Goal: Task Accomplishment & Management: Use online tool/utility

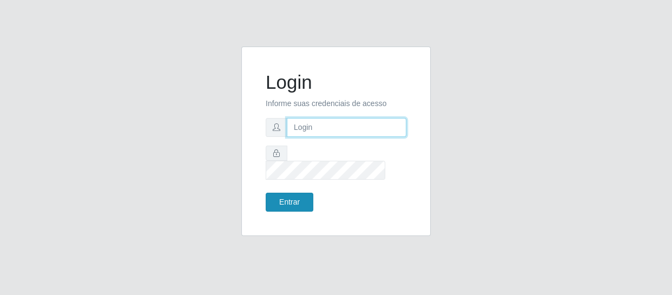
type input "[EMAIL_ADDRESS][DOMAIN_NAME]"
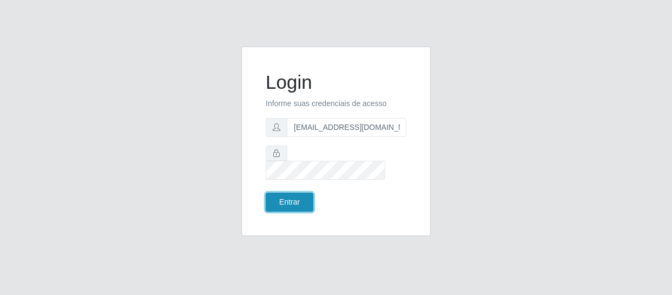
click at [297, 202] on button "Entrar" at bounding box center [290, 202] width 48 height 19
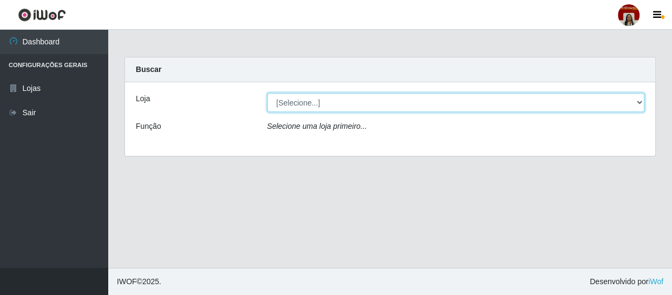
click at [406, 108] on select "[Selecione...] Mar Vermelho - Loja 04" at bounding box center [456, 102] width 378 height 19
select select "251"
click at [267, 93] on select "[Selecione...] Mar Vermelho - Loja 04" at bounding box center [456, 102] width 378 height 19
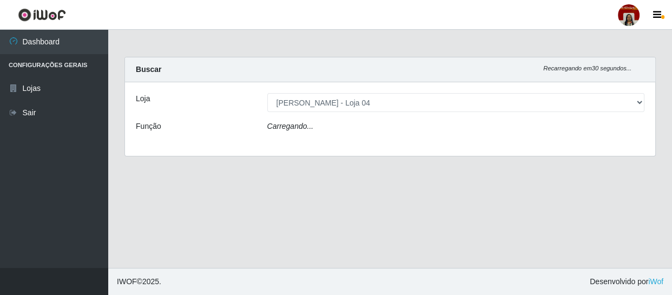
click at [397, 117] on div "Loja [Selecione...] Mar Vermelho - Loja 04 Função Carregando..." at bounding box center [390, 119] width 531 height 74
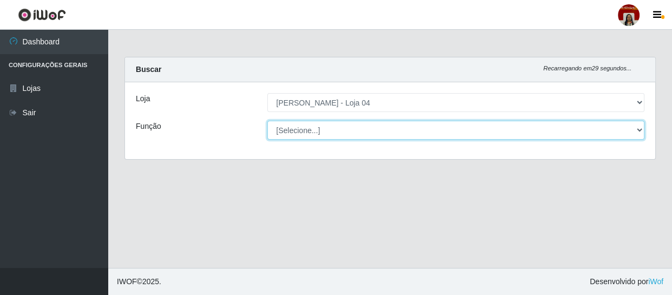
click at [384, 127] on select "[Selecione...] ASG ASG + ASG ++ Auxiliar de Depósito Auxiliar de Depósito + Aux…" at bounding box center [456, 130] width 378 height 19
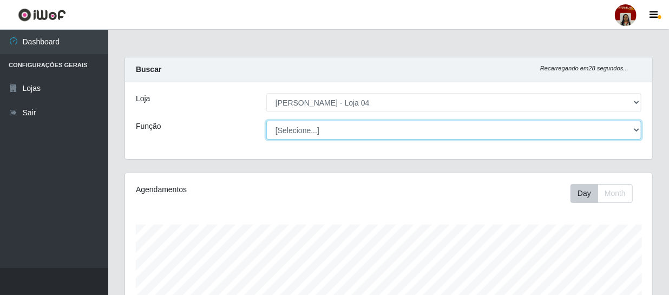
scroll to position [225, 527]
click at [266, 121] on select "[Selecione...] ASG ASG + ASG ++ Auxiliar de Depósito Auxiliar de Depósito + Aux…" at bounding box center [453, 130] width 375 height 19
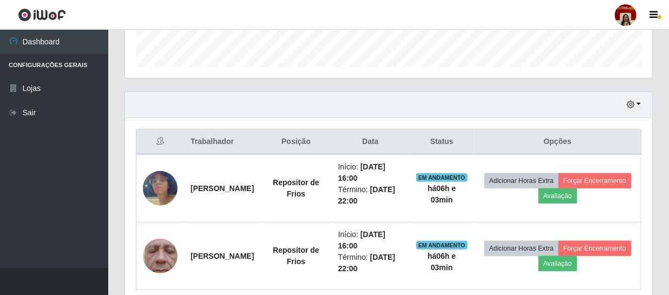
scroll to position [365, 0]
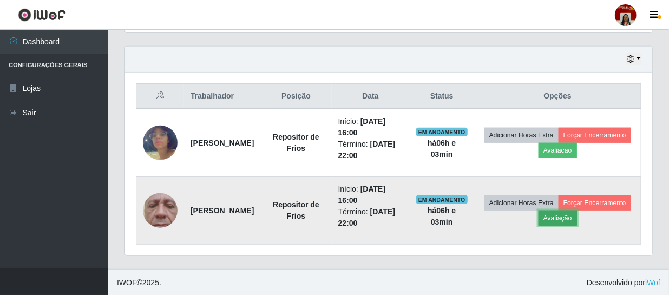
click at [577, 220] on button "Avaliação" at bounding box center [558, 218] width 38 height 15
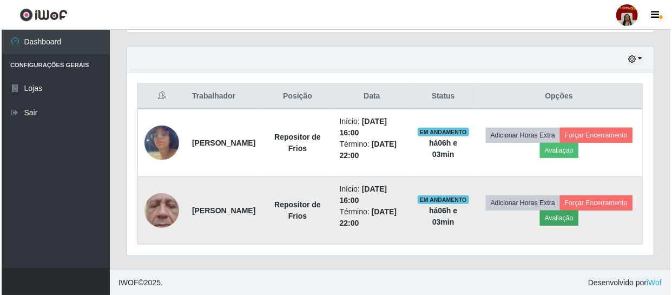
scroll to position [225, 522]
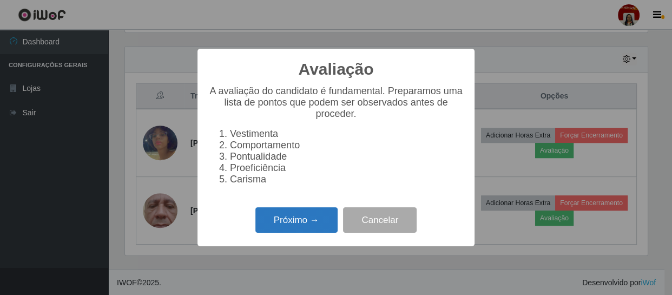
click at [318, 220] on button "Próximo →" at bounding box center [297, 219] width 82 height 25
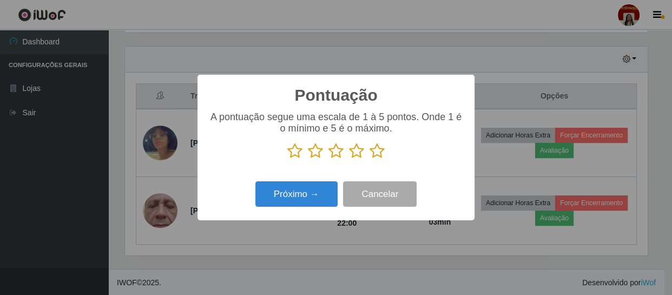
scroll to position [541180, 540881]
click at [383, 152] on icon at bounding box center [377, 151] width 15 height 16
click at [370, 159] on input "radio" at bounding box center [370, 159] width 0 height 0
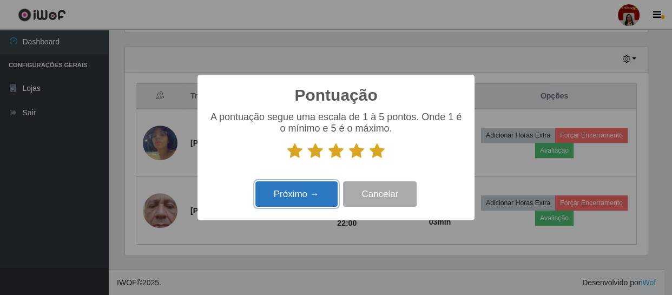
click at [309, 195] on button "Próximo →" at bounding box center [297, 193] width 82 height 25
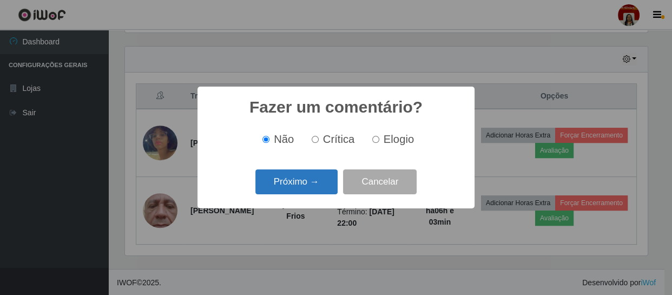
click at [299, 183] on button "Próximo →" at bounding box center [297, 181] width 82 height 25
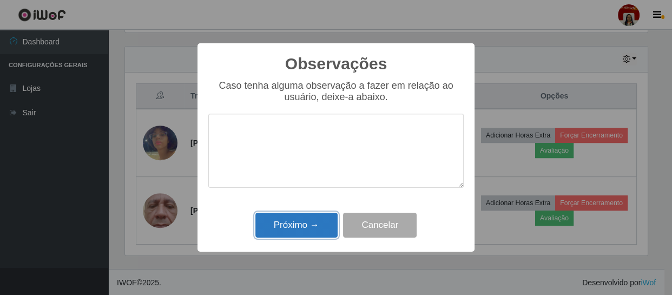
click at [302, 224] on button "Próximo →" at bounding box center [297, 225] width 82 height 25
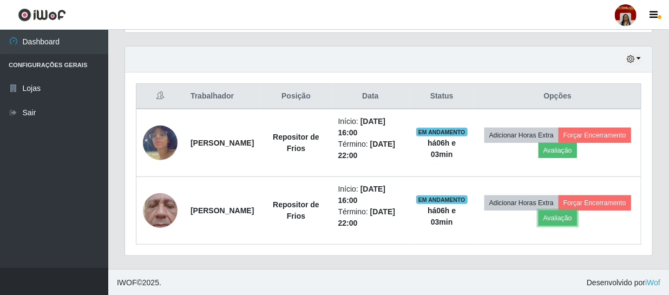
scroll to position [225, 527]
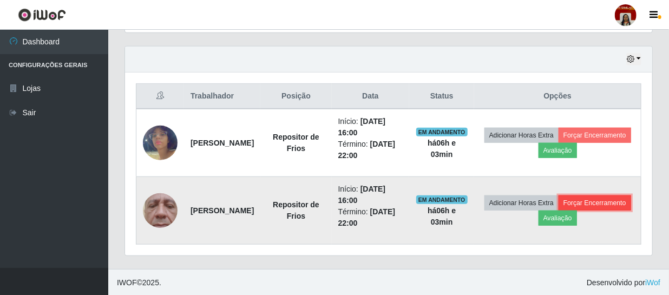
click at [559, 211] on button "Forçar Encerramento" at bounding box center [595, 202] width 73 height 15
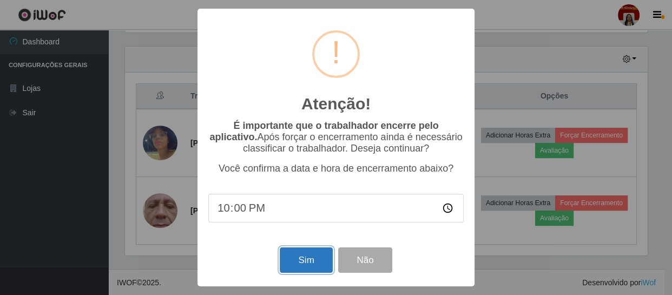
click at [319, 259] on button "Sim" at bounding box center [306, 259] width 53 height 25
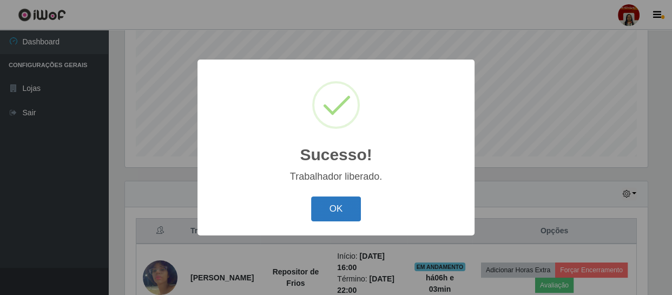
click at [336, 211] on button "OK" at bounding box center [336, 209] width 50 height 25
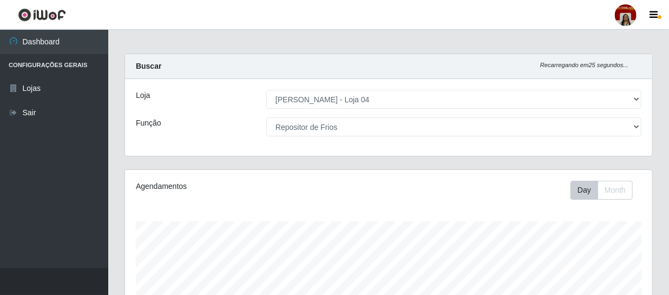
scroll to position [3, 0]
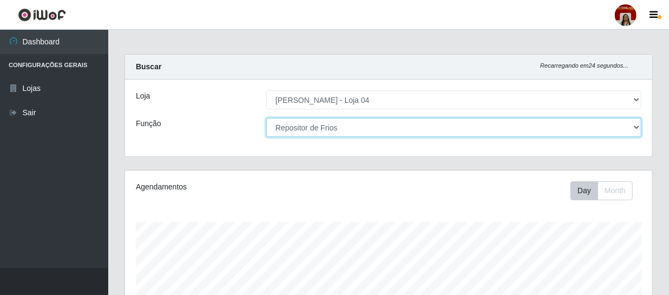
click at [590, 122] on select "[Selecione...] ASG ASG + ASG ++ Auxiliar de Depósito Auxiliar de Depósito + Aux…" at bounding box center [453, 127] width 375 height 19
click at [266, 118] on select "[Selecione...] ASG ASG + ASG ++ Auxiliar de Depósito Auxiliar de Depósito + Aux…" at bounding box center [453, 127] width 375 height 19
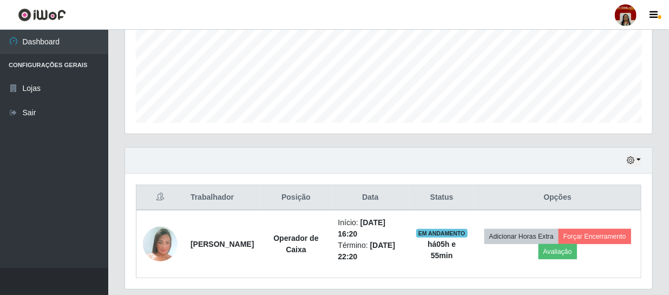
scroll to position [298, 0]
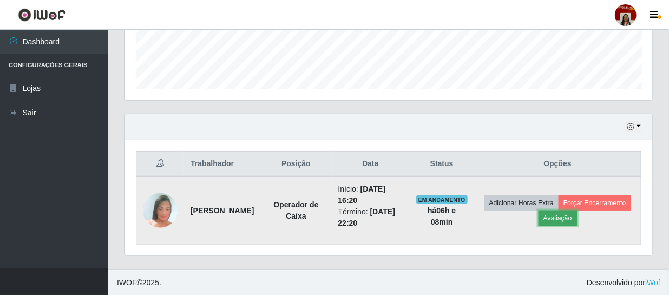
click at [577, 220] on button "Avaliação" at bounding box center [558, 218] width 38 height 15
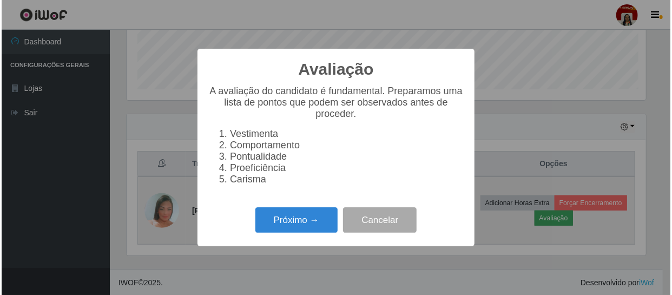
scroll to position [225, 522]
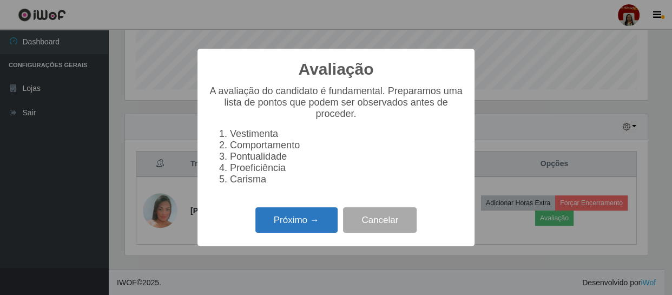
click at [309, 226] on button "Próximo →" at bounding box center [297, 219] width 82 height 25
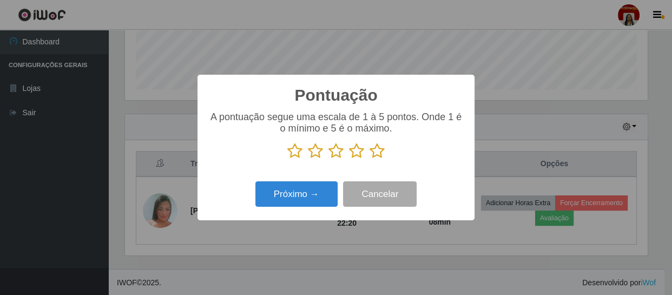
scroll to position [541180, 540881]
click at [378, 153] on icon at bounding box center [377, 151] width 15 height 16
click at [370, 159] on input "radio" at bounding box center [370, 159] width 0 height 0
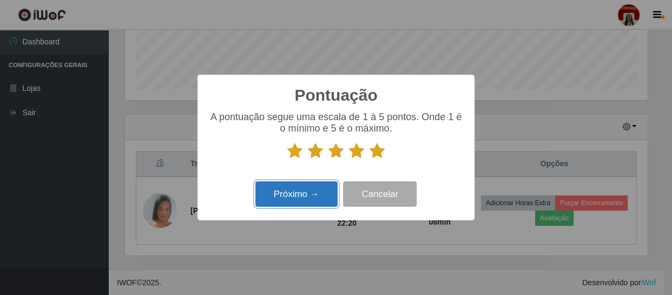
click at [334, 191] on button "Próximo →" at bounding box center [297, 193] width 82 height 25
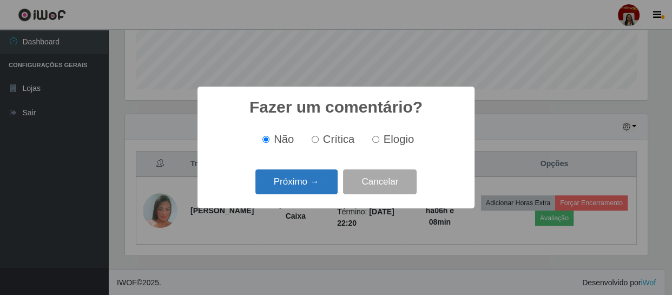
click at [322, 181] on button "Próximo →" at bounding box center [297, 181] width 82 height 25
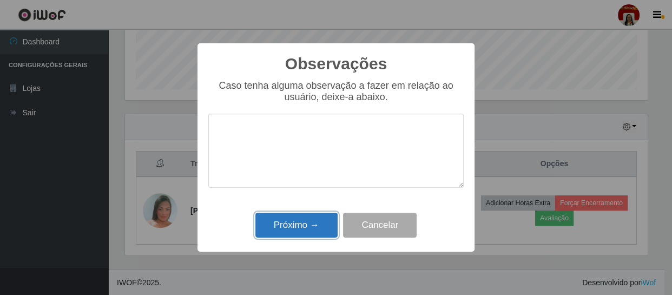
click at [303, 231] on button "Próximo →" at bounding box center [297, 225] width 82 height 25
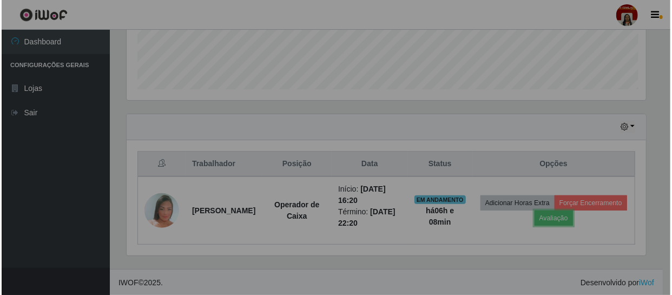
scroll to position [225, 527]
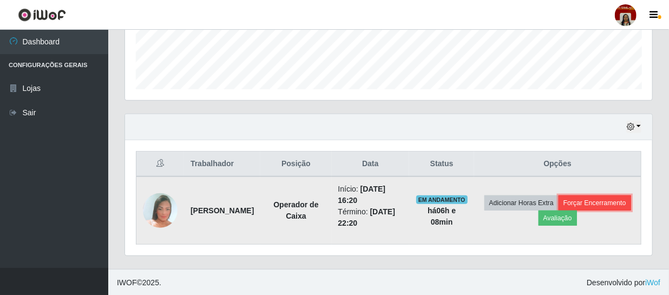
click at [559, 211] on button "Forçar Encerramento" at bounding box center [595, 202] width 73 height 15
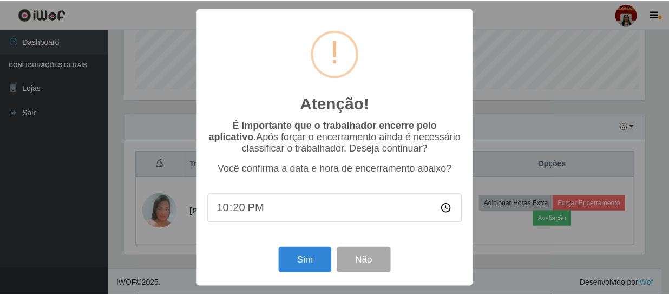
scroll to position [225, 522]
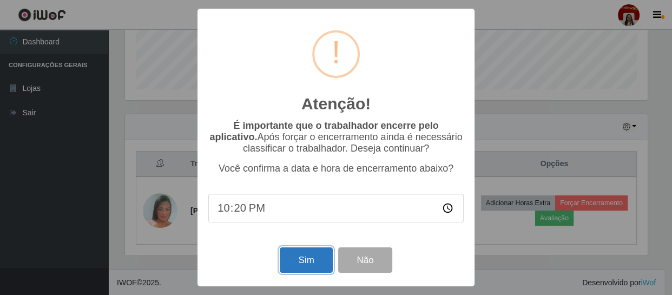
click at [313, 262] on button "Sim" at bounding box center [306, 259] width 53 height 25
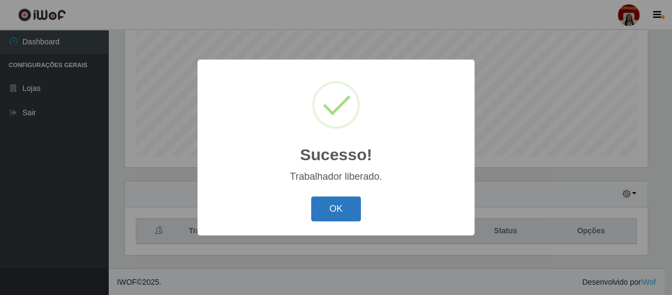
click at [326, 201] on button "OK" at bounding box center [336, 209] width 50 height 25
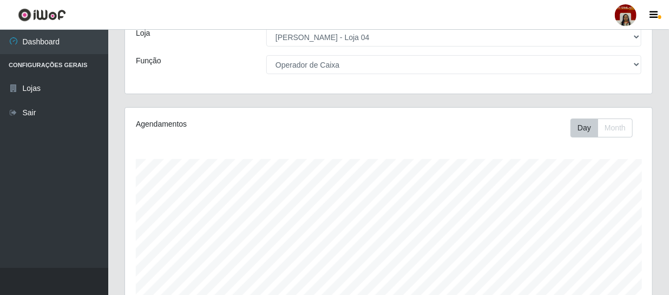
scroll to position [0, 0]
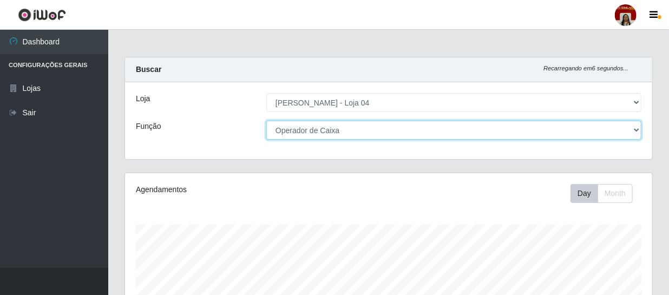
click at [637, 129] on select "[Selecione...] ASG ASG + ASG ++ Auxiliar de Depósito Auxiliar de Depósito + Aux…" at bounding box center [453, 130] width 375 height 19
select select "112"
click at [266, 121] on select "[Selecione...] ASG ASG + ASG ++ Auxiliar de Depósito Auxiliar de Depósito + Aux…" at bounding box center [453, 130] width 375 height 19
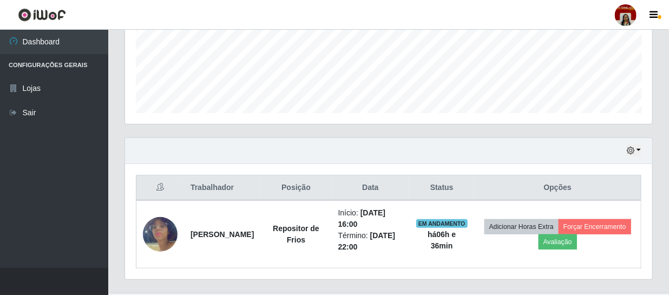
scroll to position [298, 0]
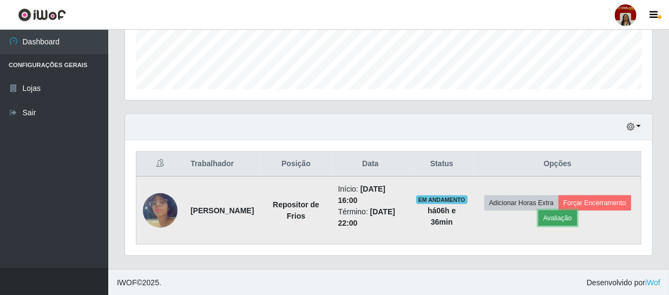
click at [562, 217] on button "Avaliação" at bounding box center [558, 218] width 38 height 15
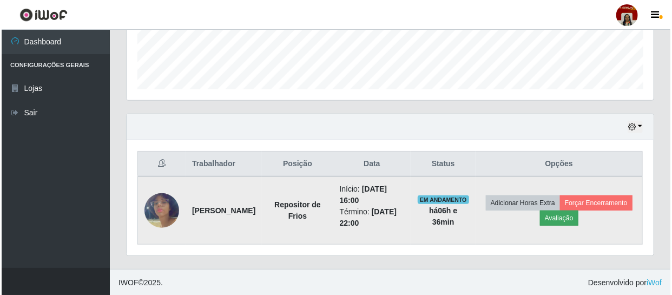
scroll to position [225, 522]
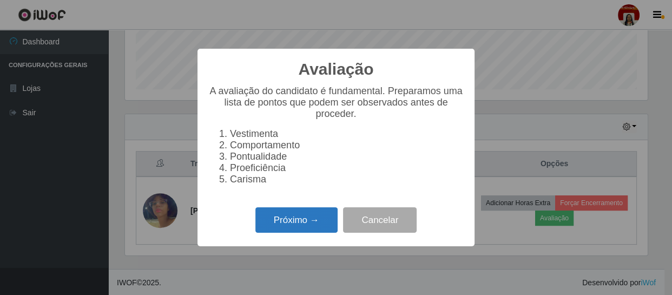
click at [286, 224] on button "Próximo →" at bounding box center [297, 219] width 82 height 25
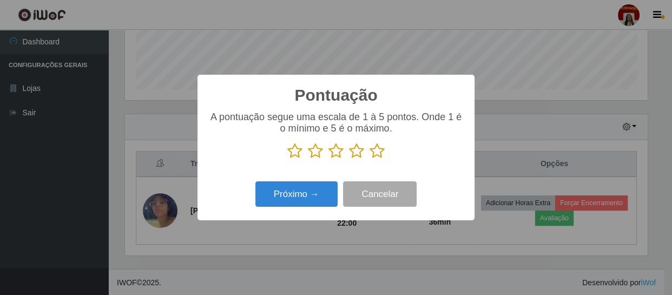
click at [375, 155] on icon at bounding box center [377, 151] width 15 height 16
click at [370, 159] on input "radio" at bounding box center [370, 159] width 0 height 0
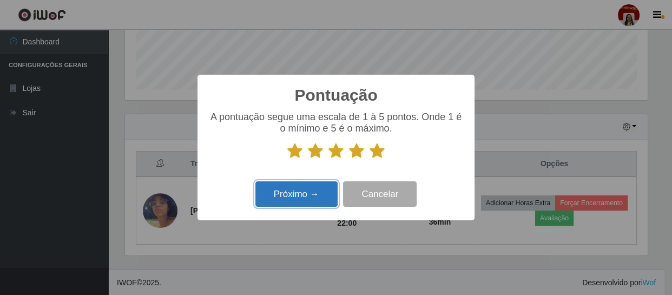
click at [301, 192] on button "Próximo →" at bounding box center [297, 193] width 82 height 25
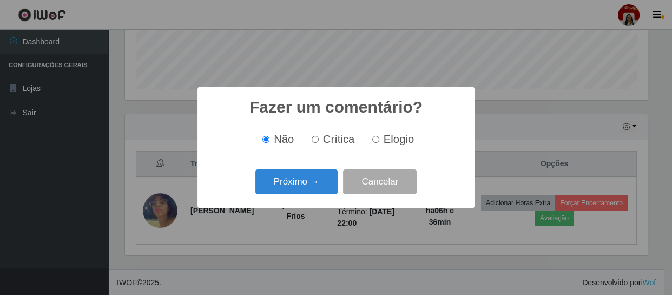
click at [301, 192] on button "Próximo →" at bounding box center [297, 181] width 82 height 25
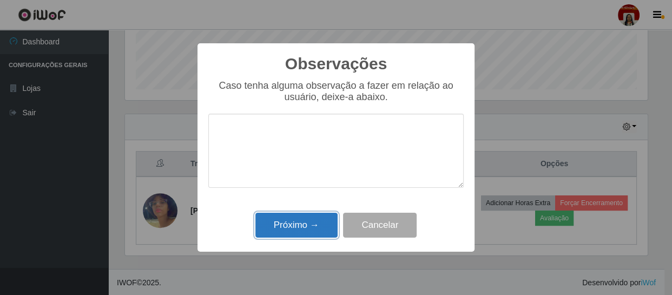
click at [296, 224] on button "Próximo →" at bounding box center [297, 225] width 82 height 25
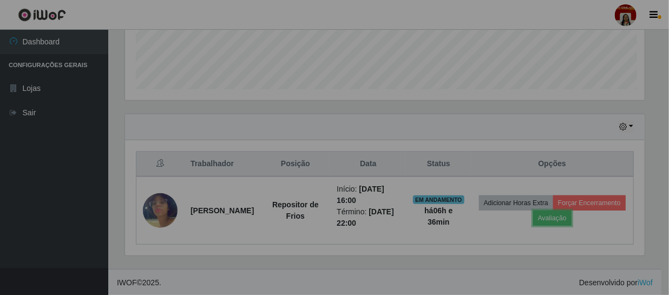
scroll to position [225, 527]
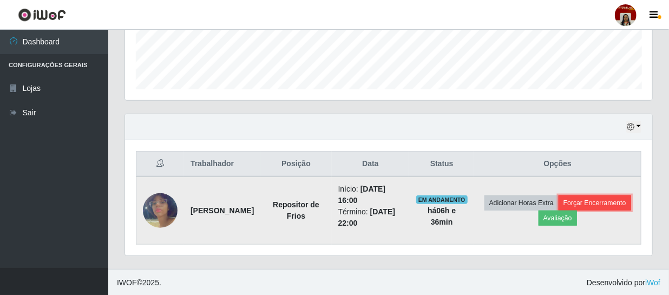
click at [589, 202] on button "Forçar Encerramento" at bounding box center [595, 202] width 73 height 15
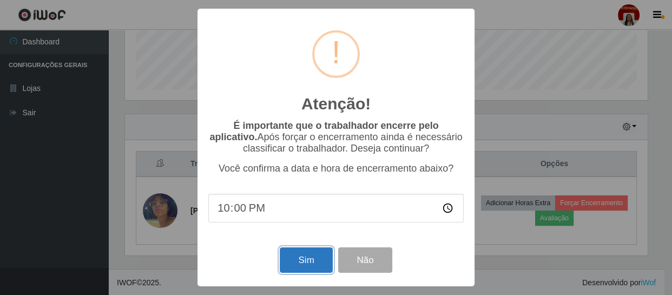
click at [315, 259] on button "Sim" at bounding box center [306, 259] width 53 height 25
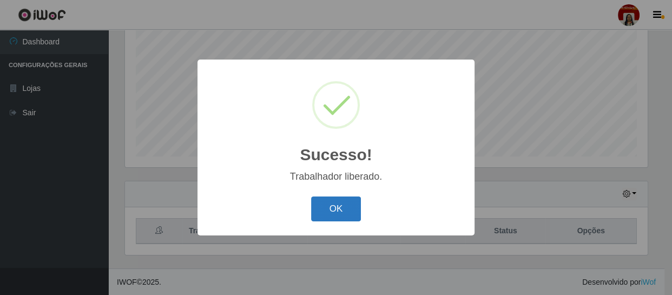
click at [330, 212] on button "OK" at bounding box center [336, 209] width 50 height 25
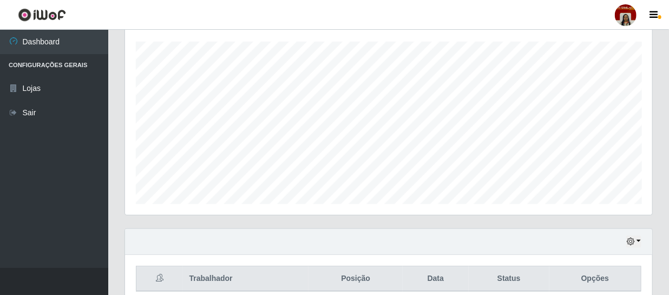
scroll to position [132, 0]
